Goal: Transaction & Acquisition: Obtain resource

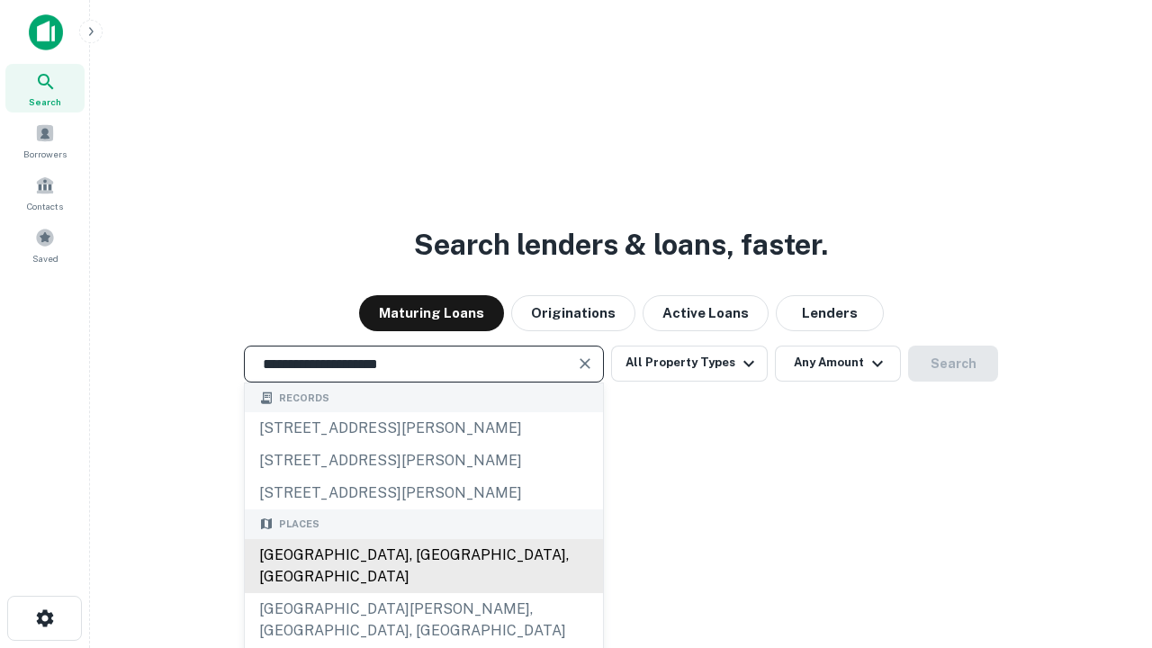
click at [423, 593] on div "[GEOGRAPHIC_DATA], [GEOGRAPHIC_DATA], [GEOGRAPHIC_DATA]" at bounding box center [424, 566] width 358 height 54
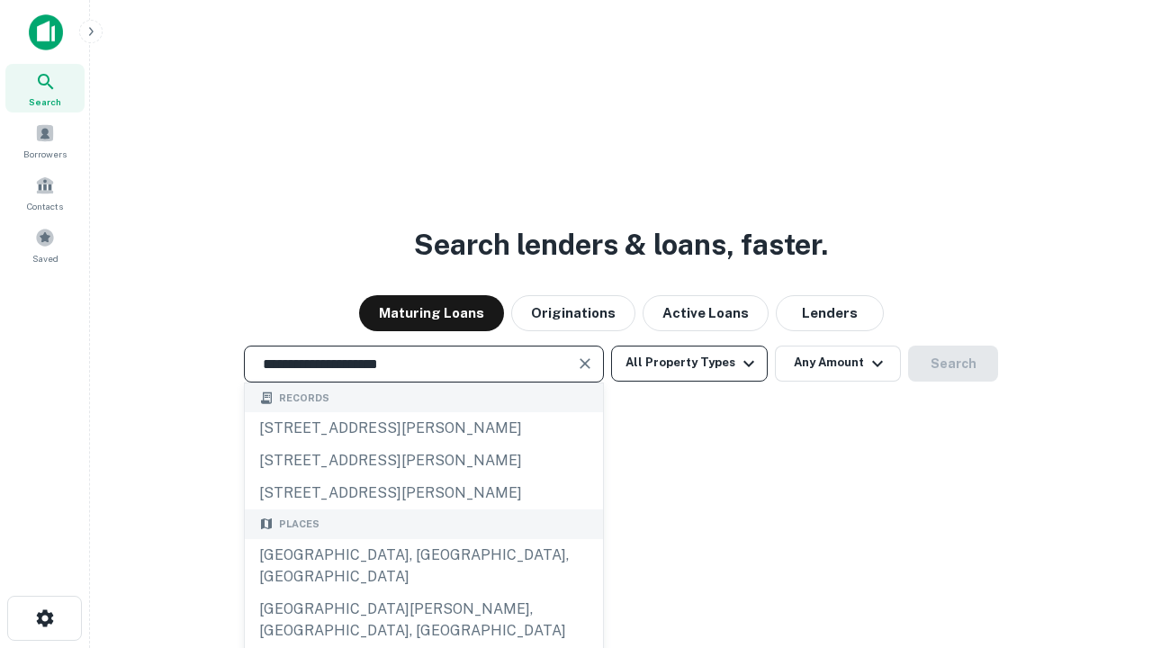
click at [690, 363] on button "All Property Types" at bounding box center [689, 364] width 157 height 36
type input "**********"
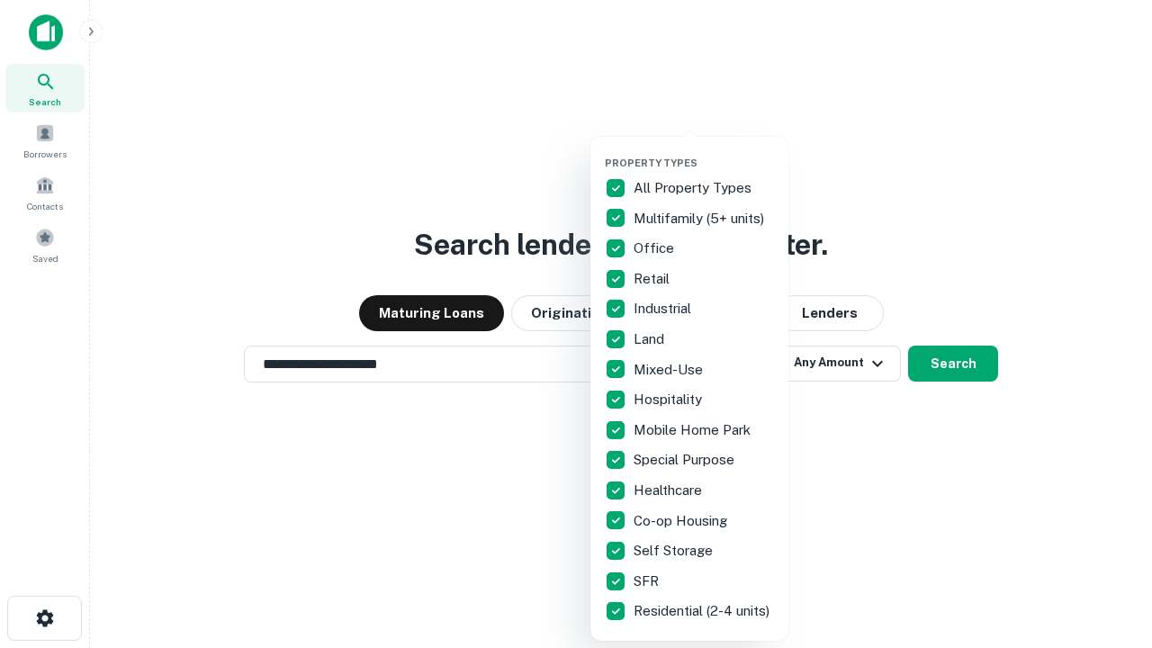
click at [704, 151] on button "button" at bounding box center [704, 151] width 198 height 1
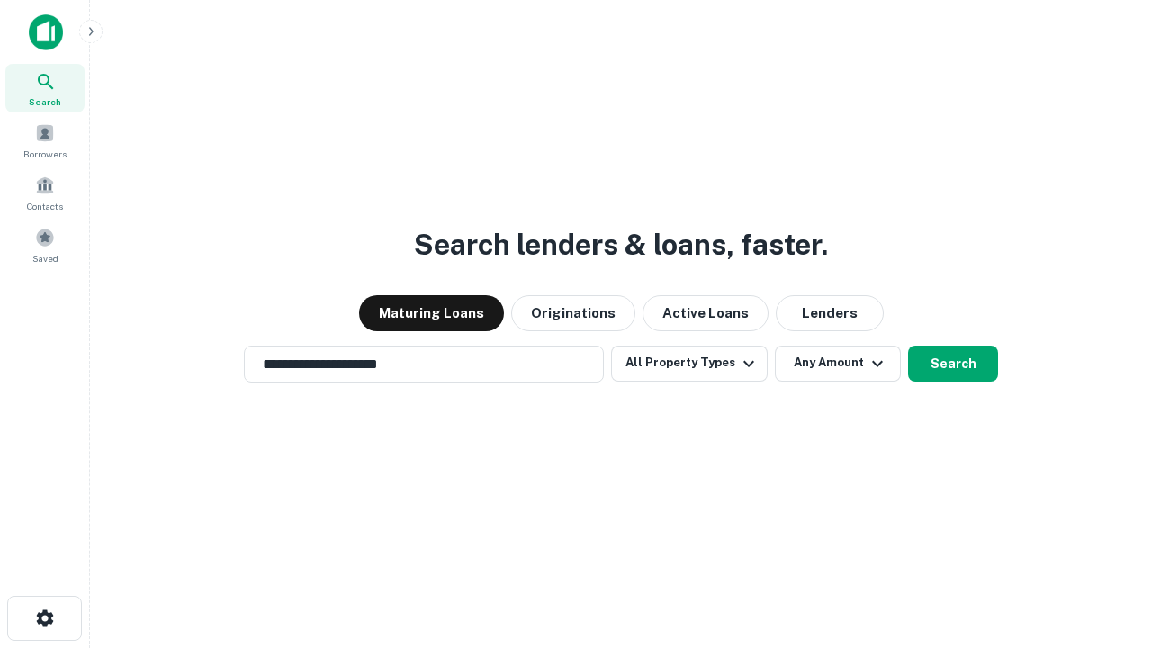
scroll to position [11, 217]
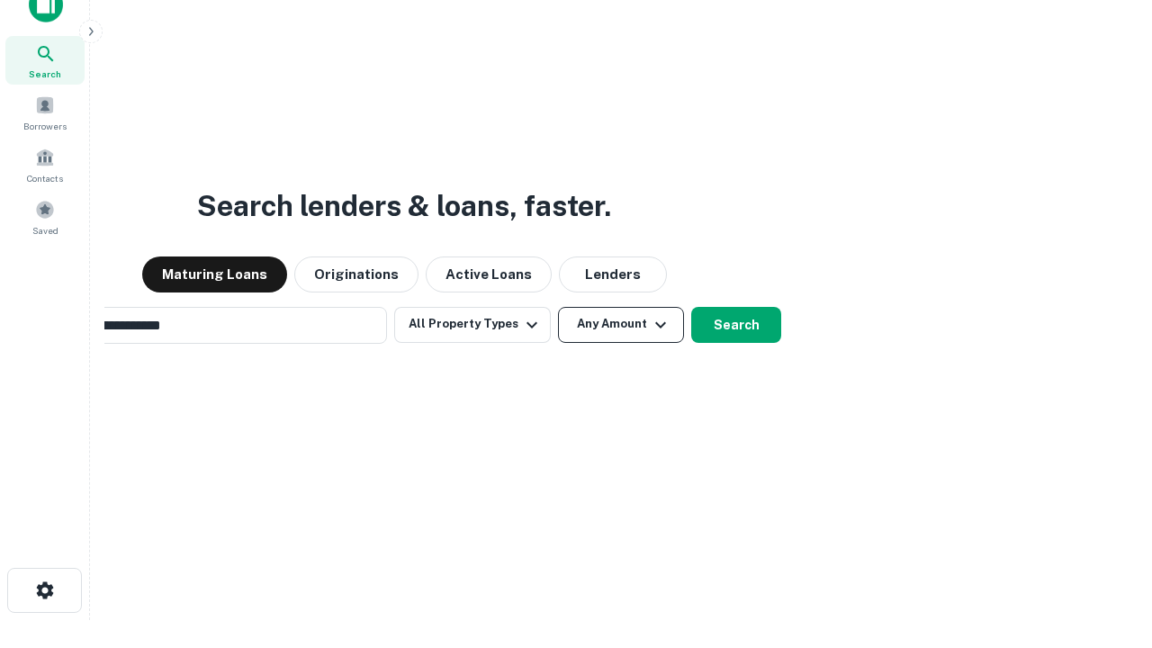
click at [558, 307] on button "Any Amount" at bounding box center [621, 325] width 126 height 36
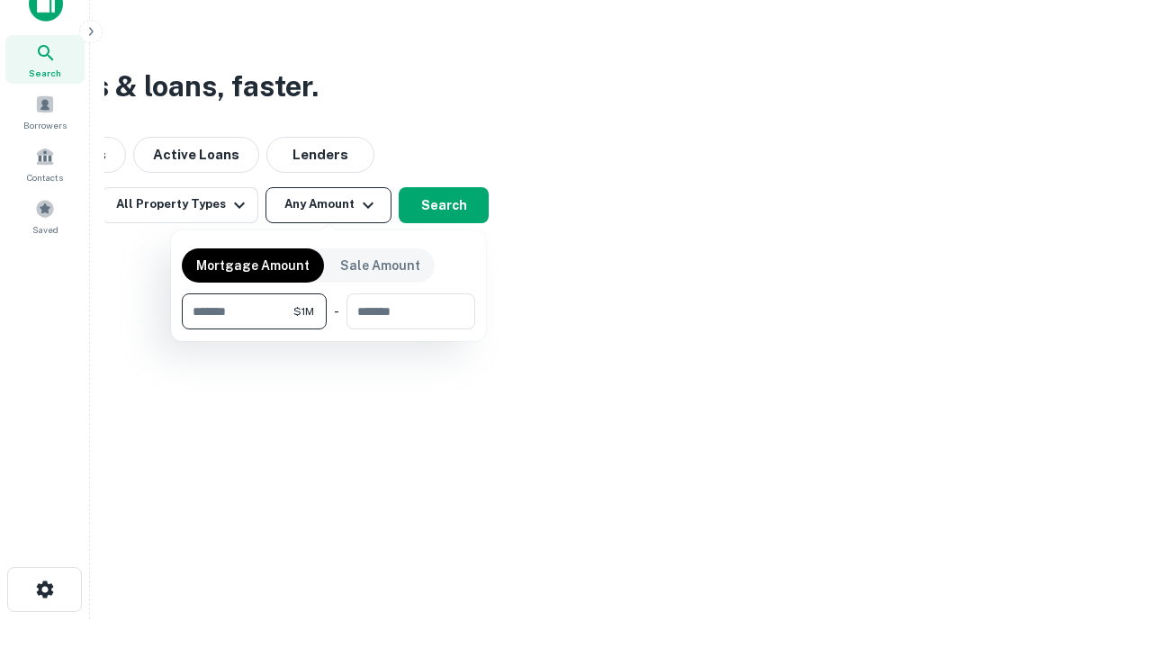
type input "*******"
click at [329, 330] on button "button" at bounding box center [329, 330] width 294 height 1
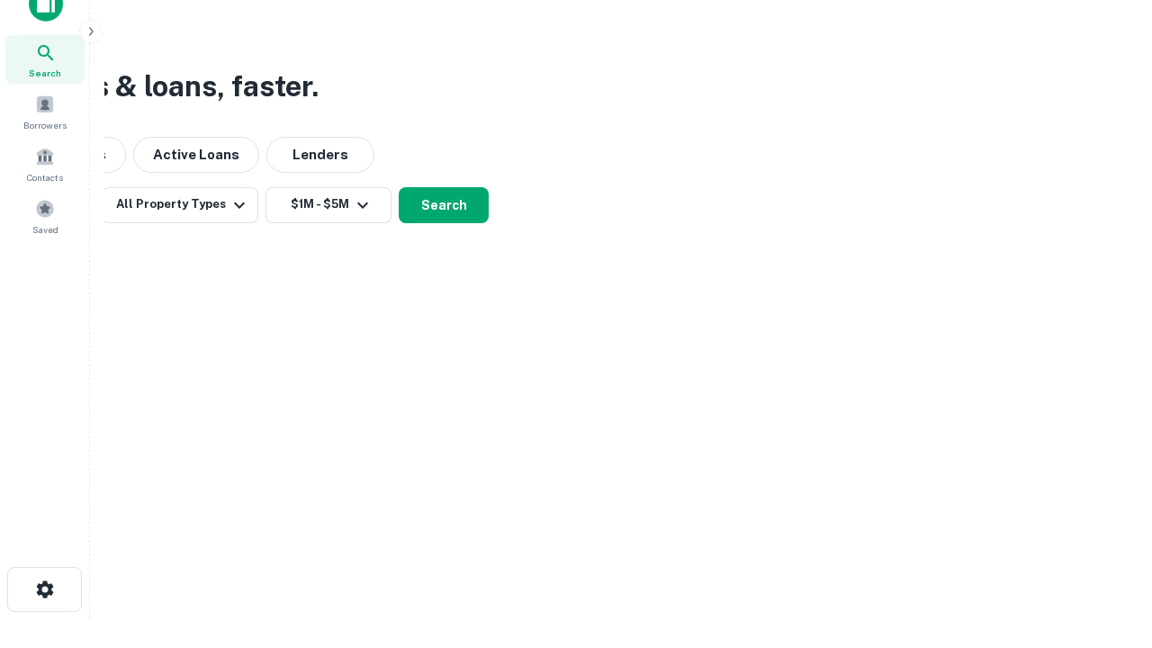
scroll to position [11, 332]
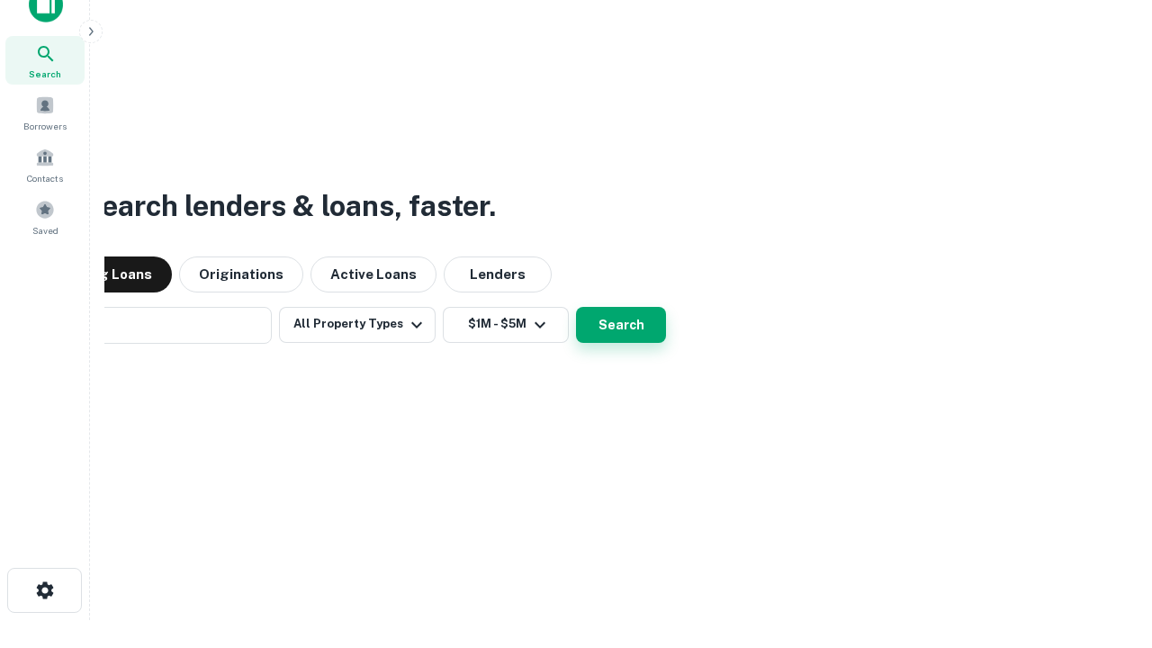
click at [576, 307] on button "Search" at bounding box center [621, 325] width 90 height 36
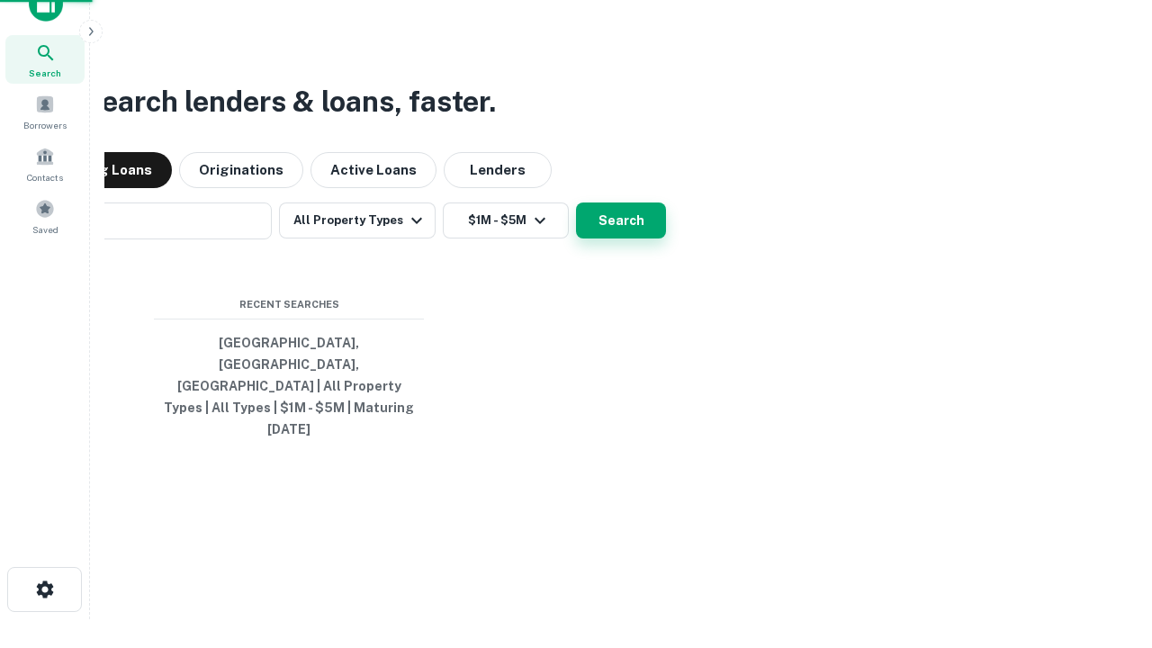
scroll to position [48, 510]
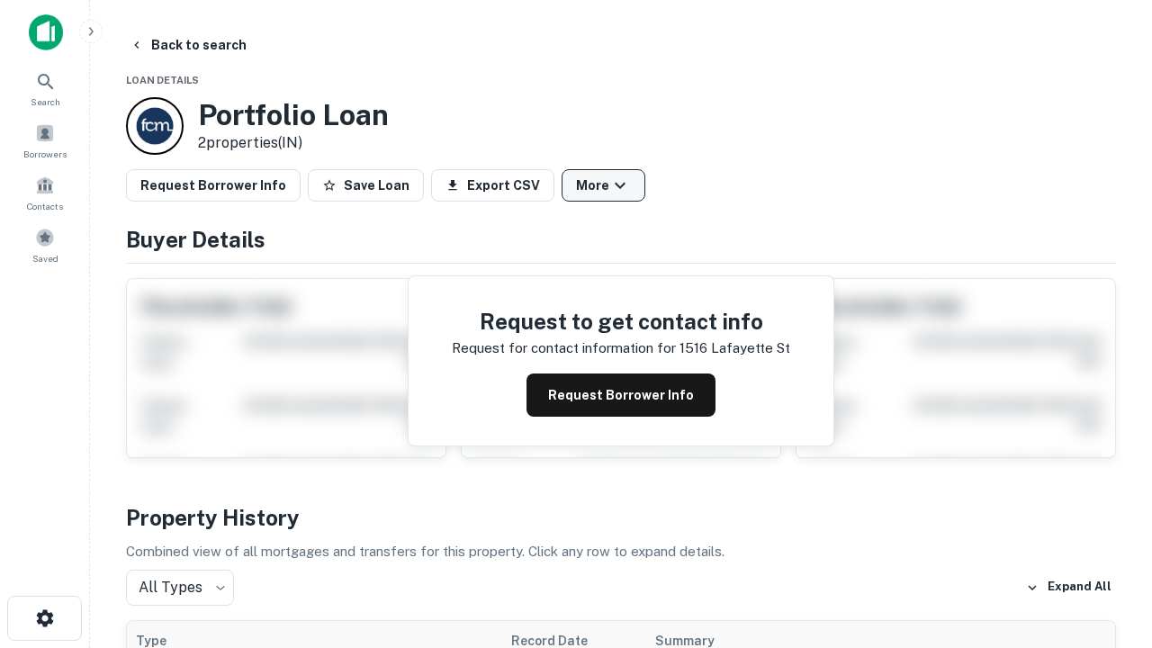
click at [603, 185] on button "More" at bounding box center [604, 185] width 84 height 32
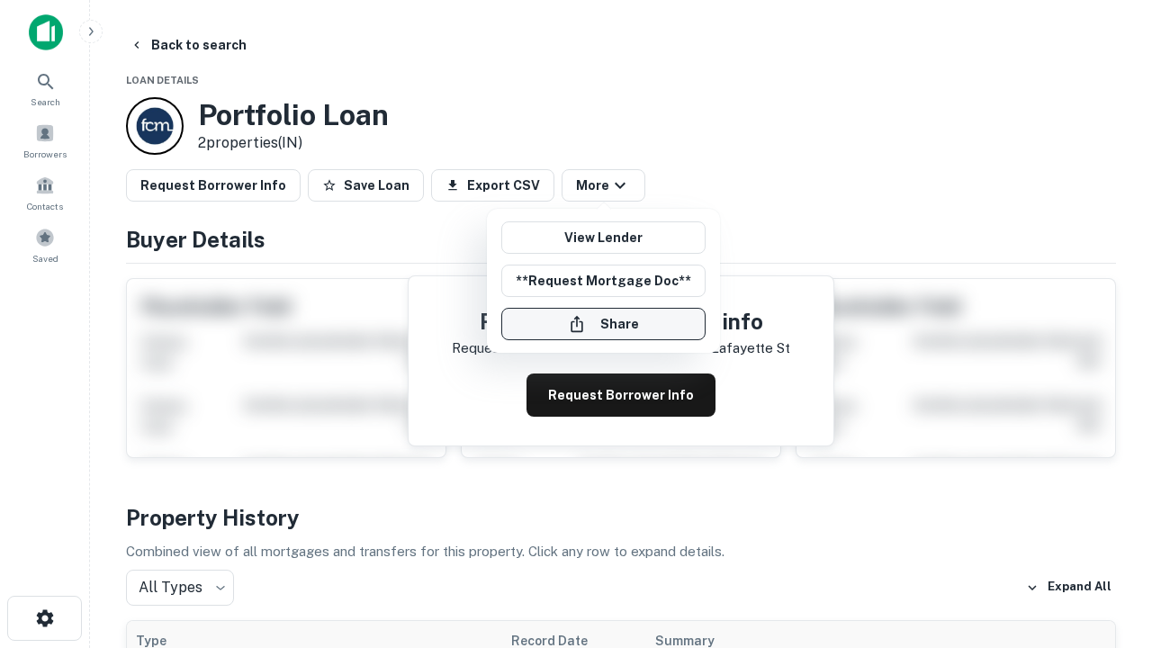
click at [603, 324] on button "Share" at bounding box center [603, 324] width 204 height 32
